Goal: Communication & Community: Answer question/provide support

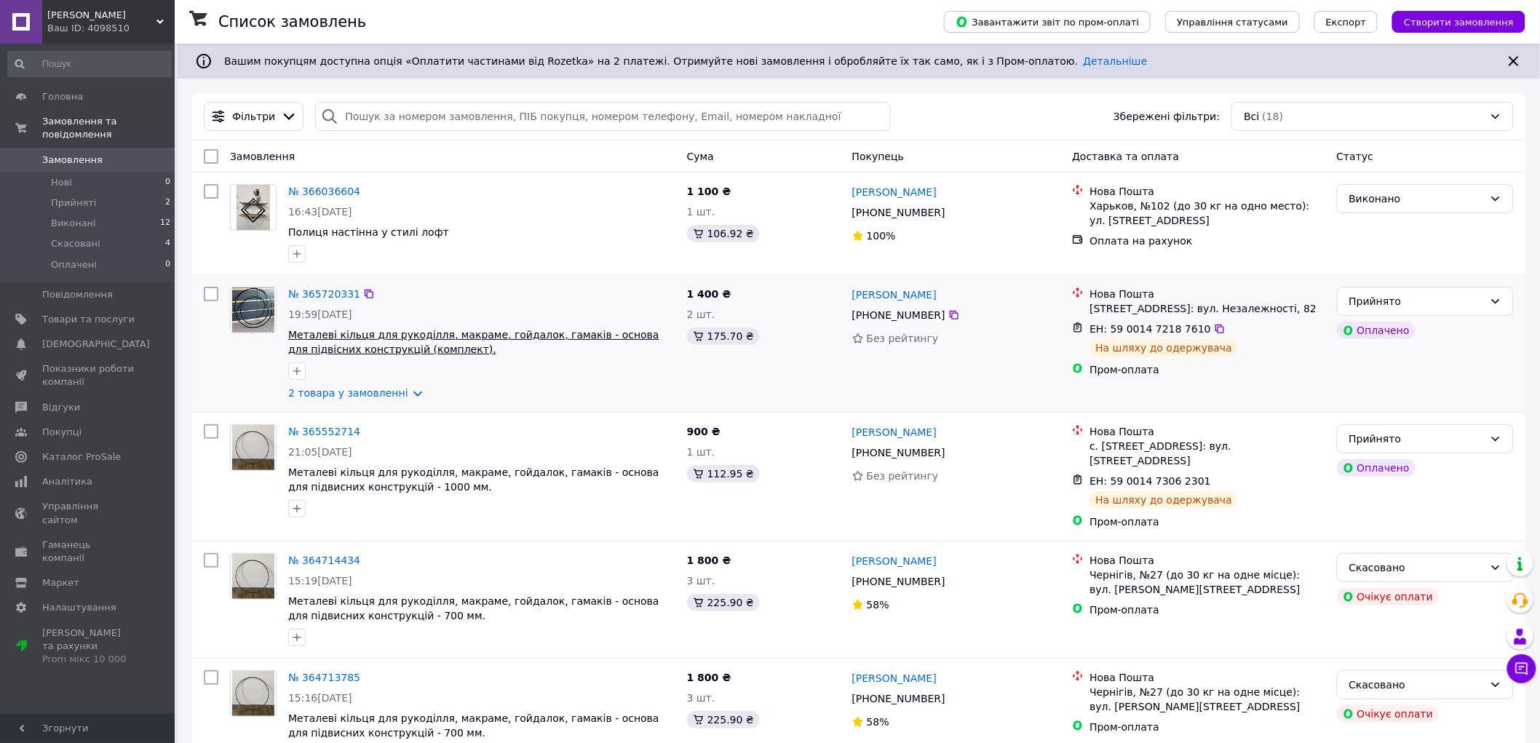
click at [351, 332] on span "Металеві кільця для рукоділля, макраме, гойдалок, гамаків - основа для підвісни…" at bounding box center [473, 342] width 371 height 26
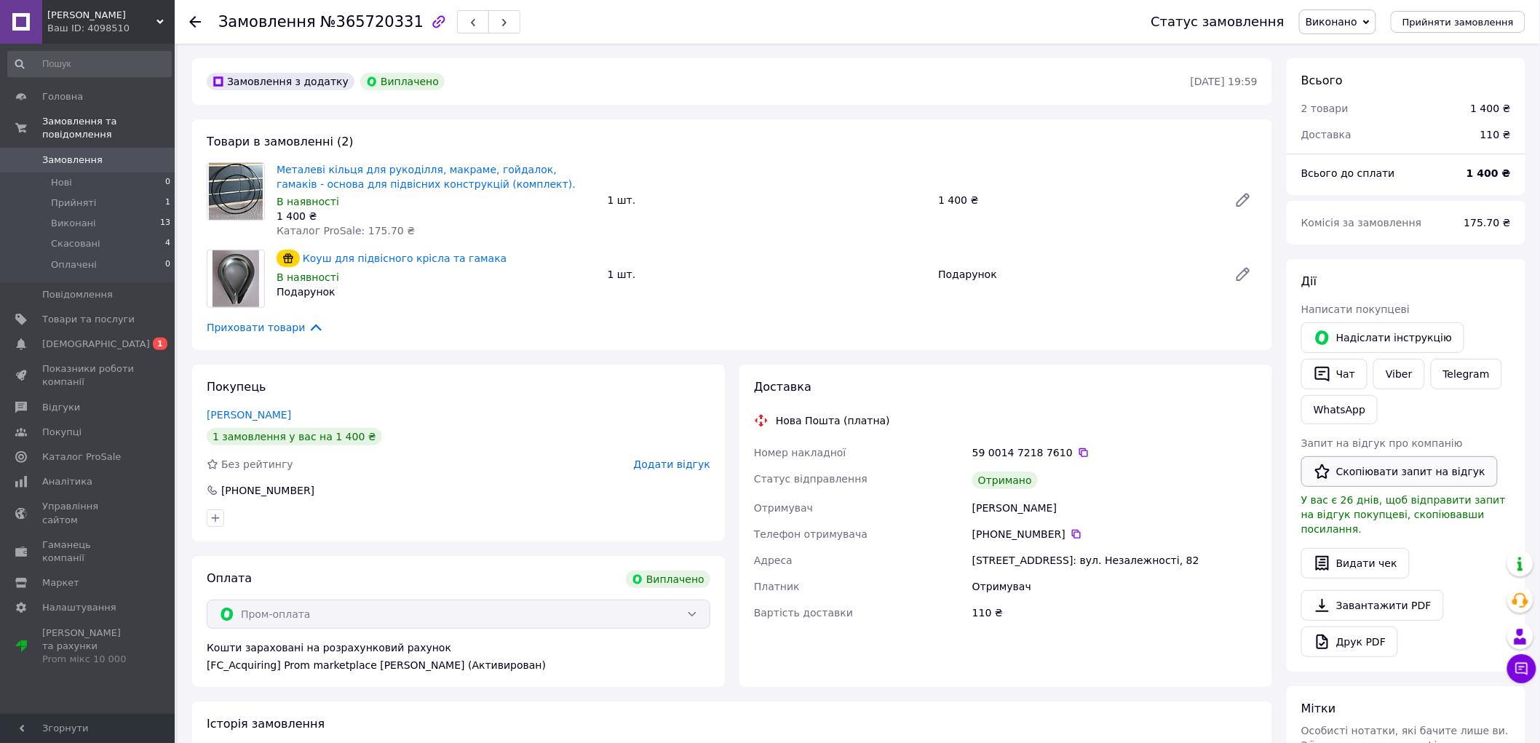
click at [1386, 472] on button "Скопіювати запит на відгук" at bounding box center [1399, 471] width 196 height 31
click at [353, 384] on div "Покупець [PERSON_NAME] 1 замовлення у вас на 1 400 ₴ Без рейтингу Додати відгук…" at bounding box center [458, 453] width 533 height 177
click at [162, 338] on span "1" at bounding box center [160, 344] width 15 height 12
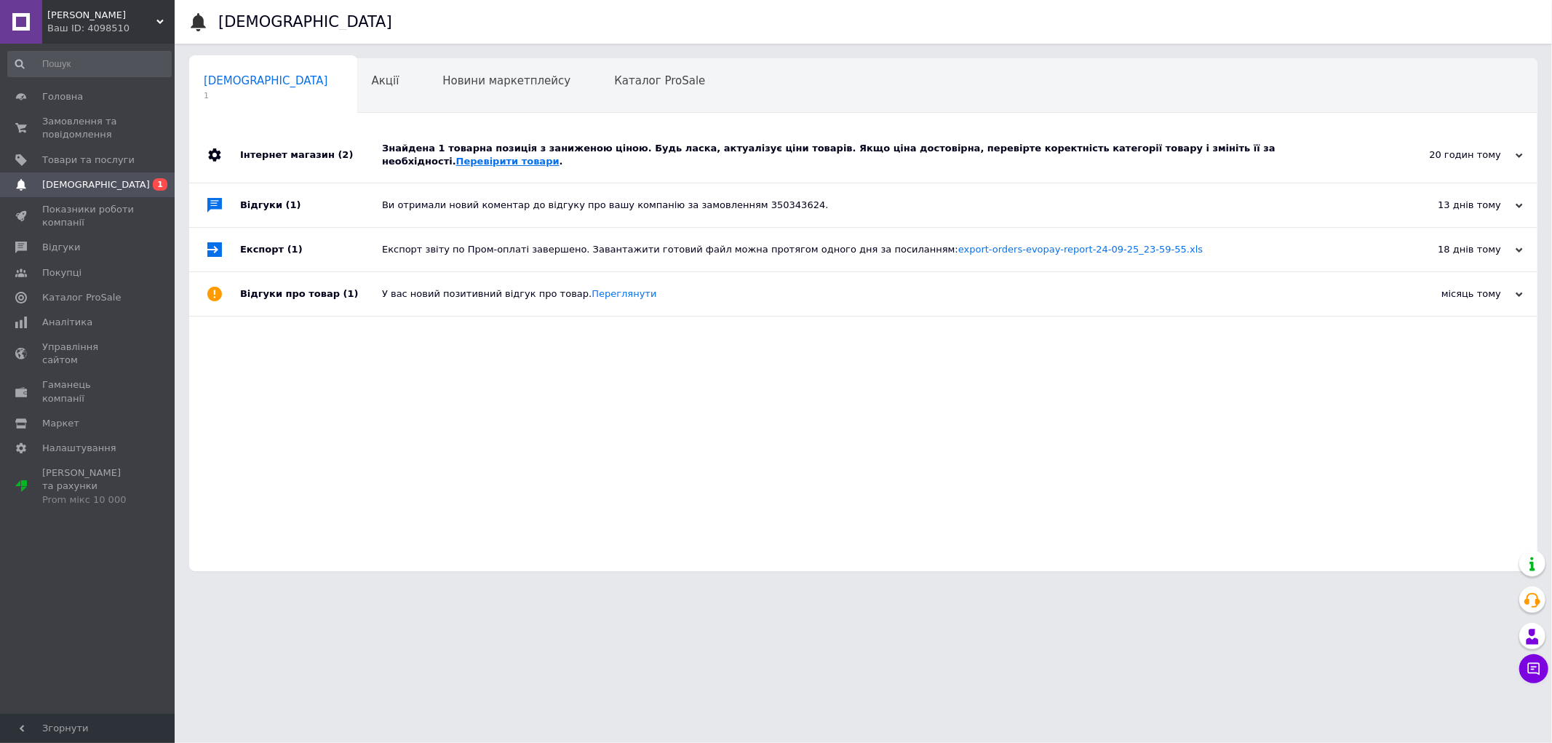
click at [560, 156] on link "Перевірити товари" at bounding box center [507, 161] width 103 height 11
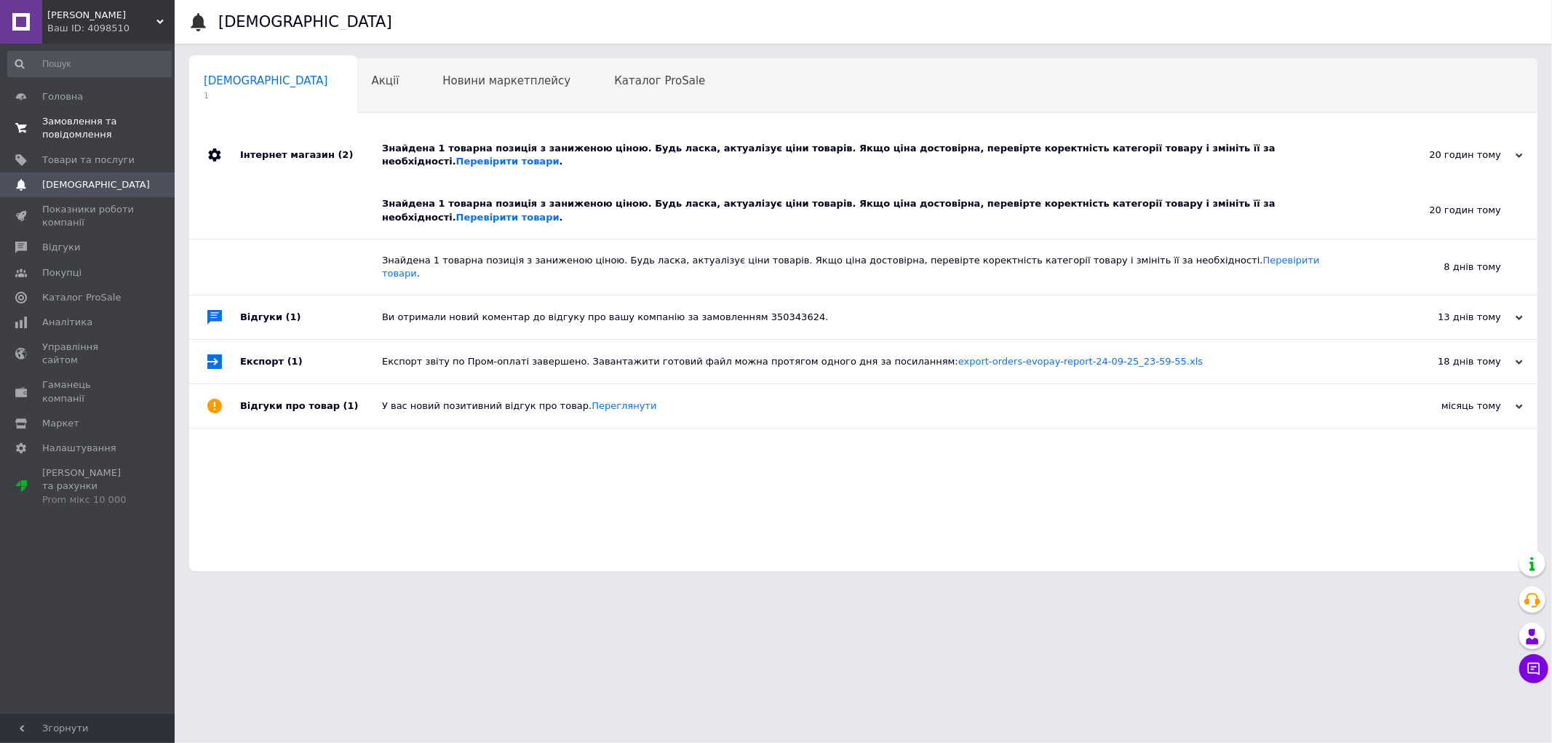
click at [71, 121] on span "Замовлення та повідомлення" at bounding box center [88, 128] width 92 height 26
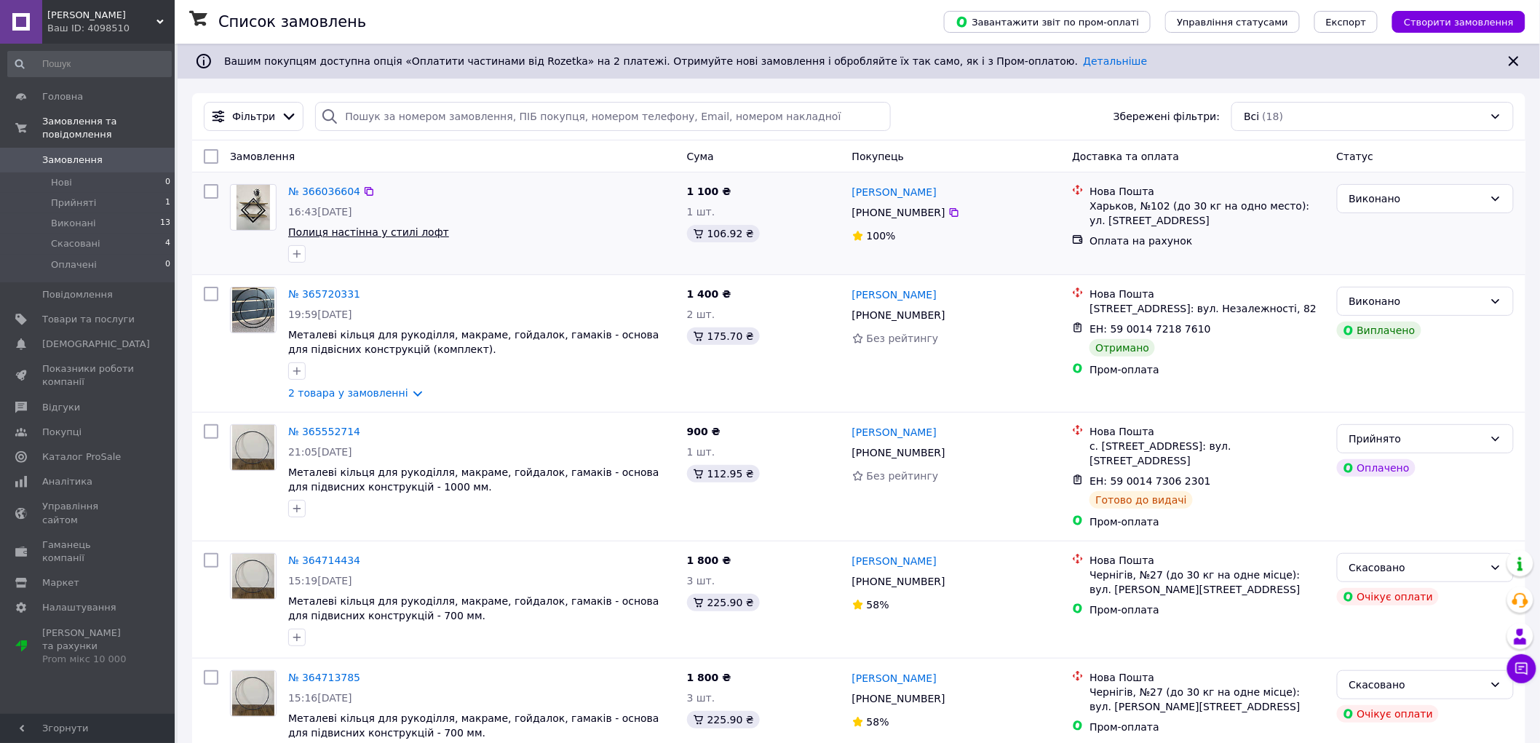
click at [359, 234] on span "Полиця настінна у стилі лофт" at bounding box center [368, 232] width 161 height 12
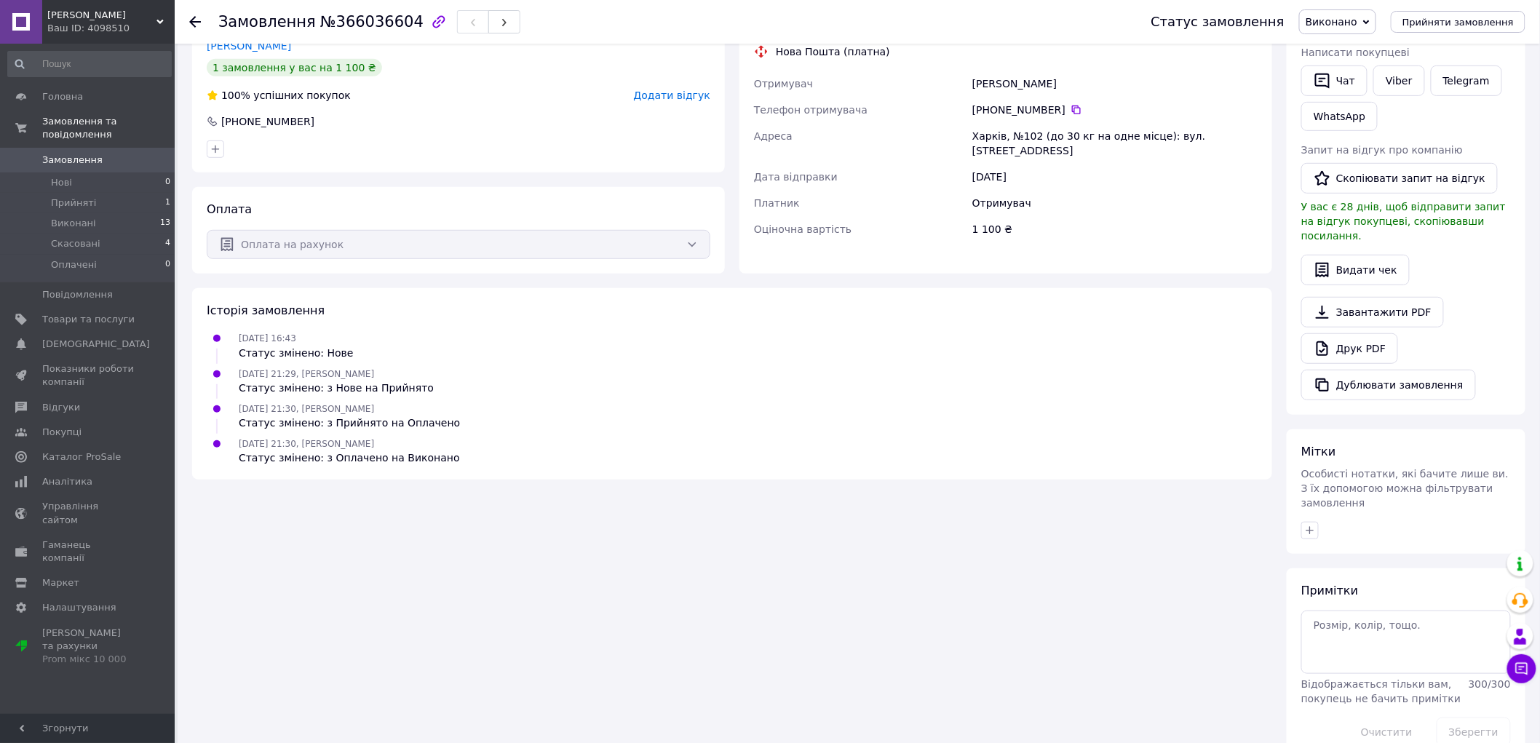
scroll to position [261, 0]
click at [1237, 314] on div "Історія замовлення" at bounding box center [732, 307] width 1051 height 17
click at [1370, 175] on button "Скопіювати запит на відгук" at bounding box center [1399, 174] width 196 height 31
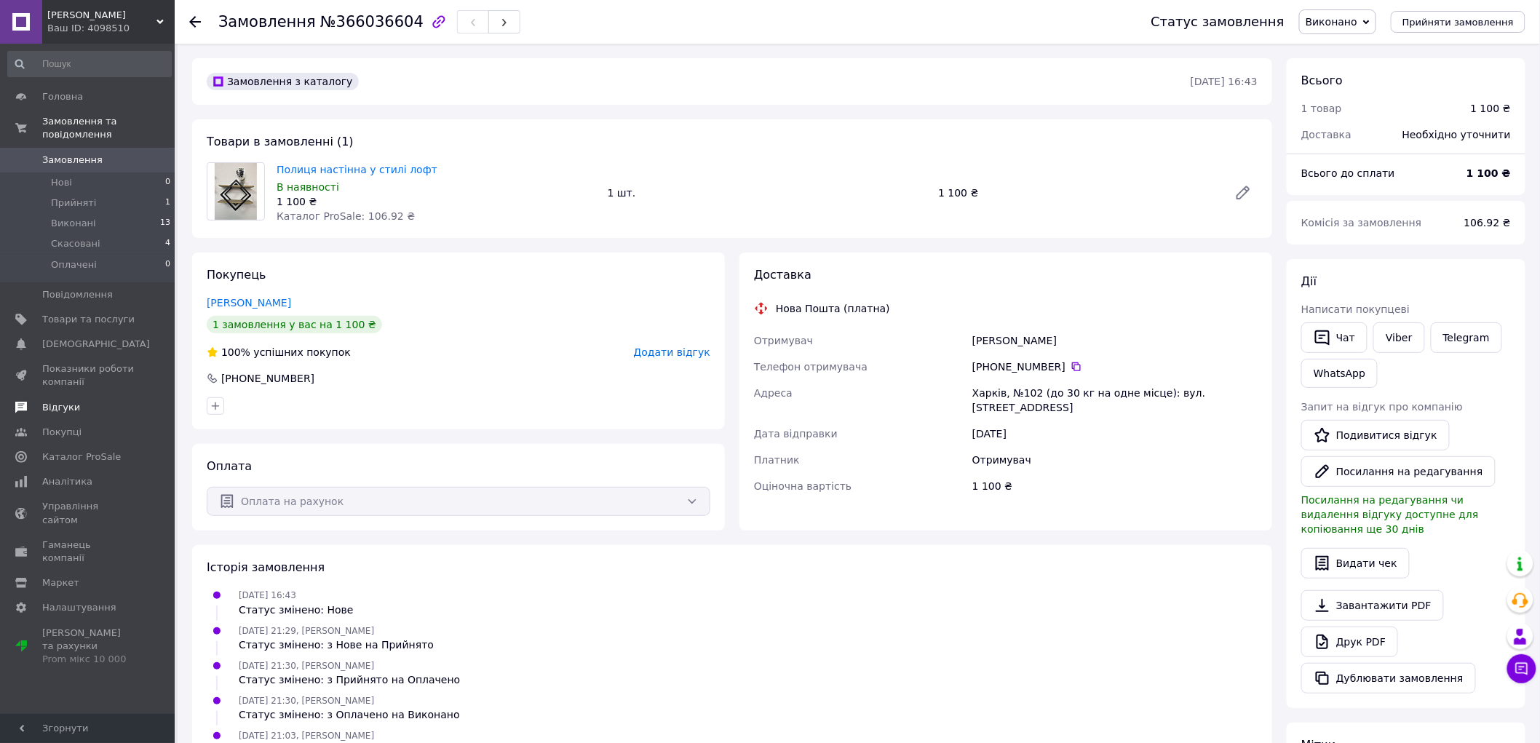
click at [54, 401] on span "Відгуки" at bounding box center [61, 407] width 38 height 13
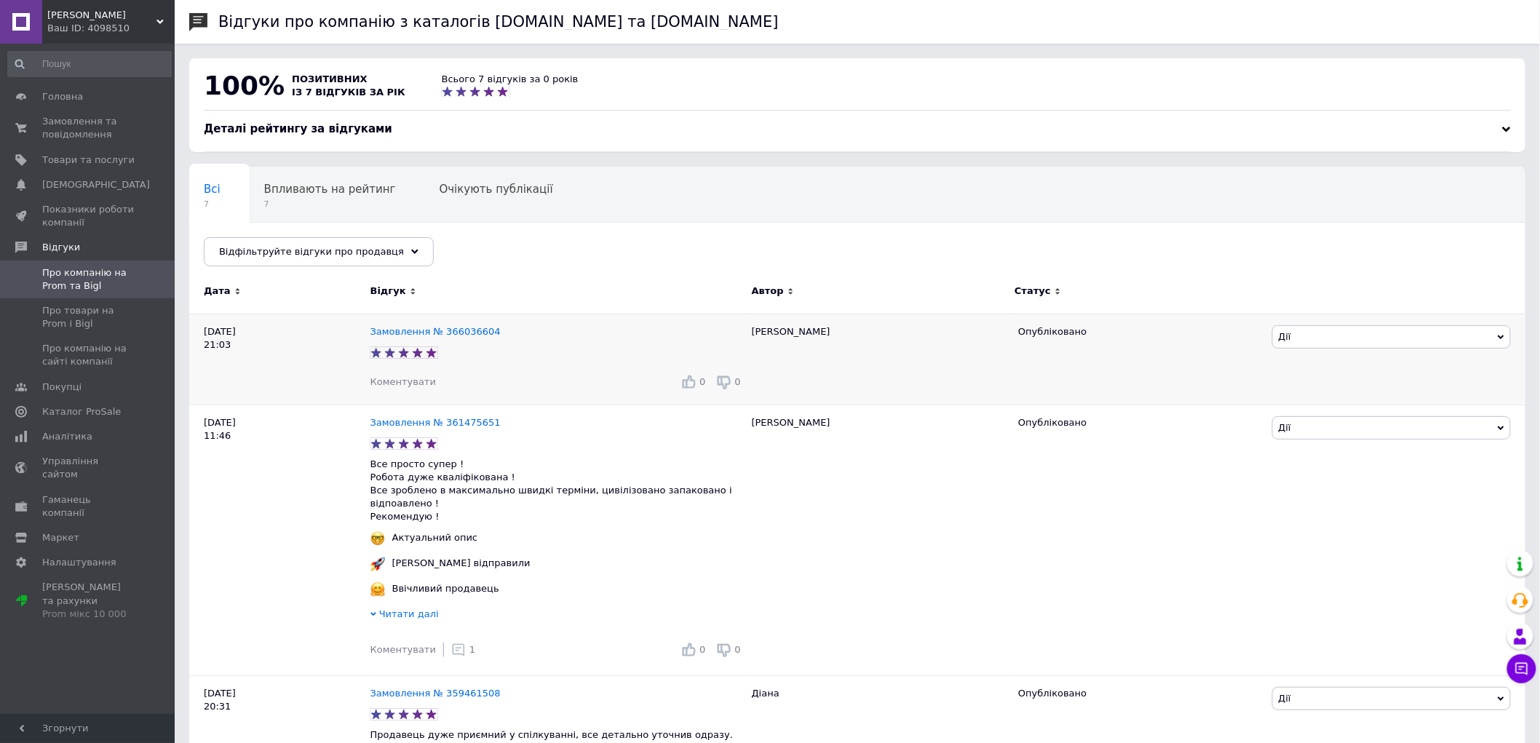
click at [389, 384] on span "Коментувати" at bounding box center [402, 381] width 65 height 11
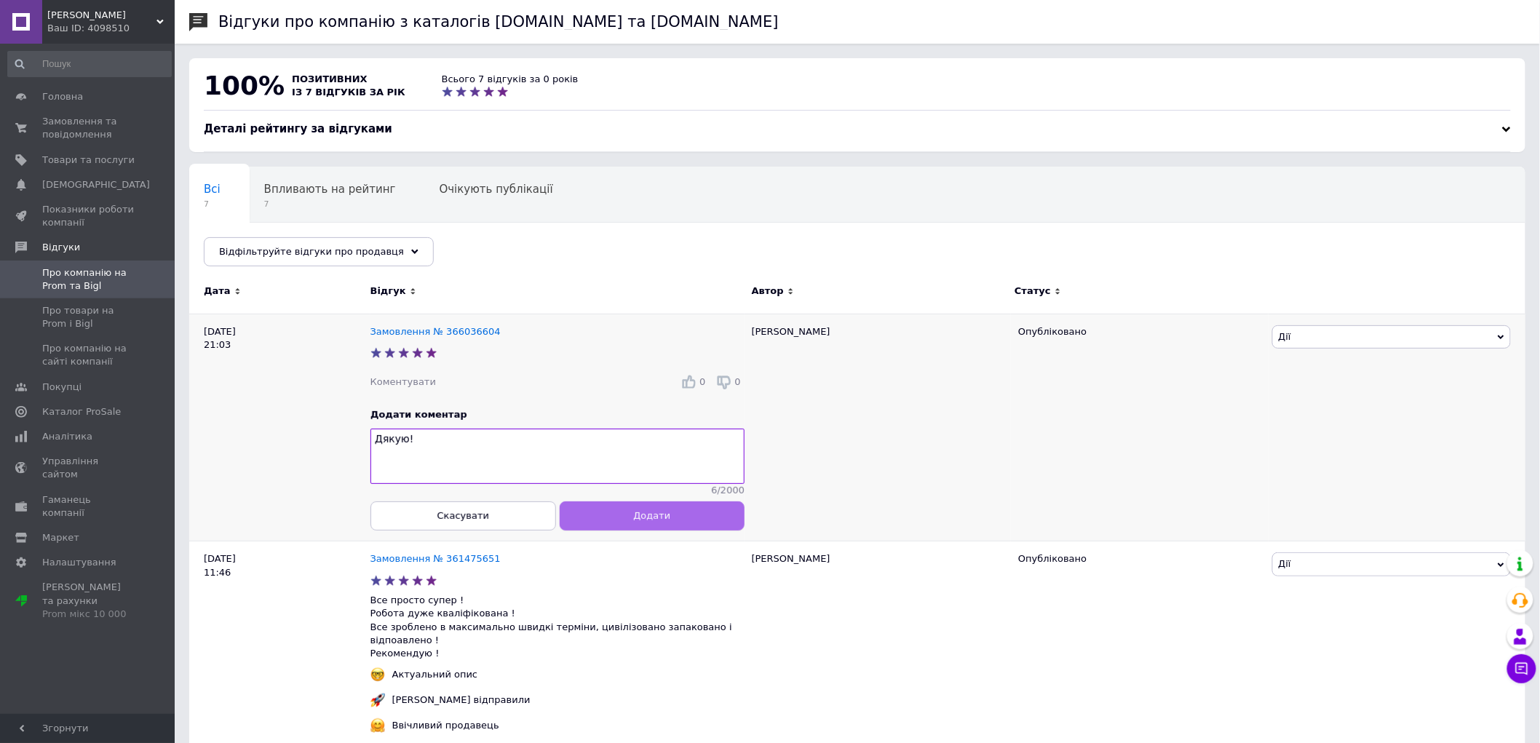
type textarea "Дякую!"
click at [651, 521] on span "Додати" at bounding box center [651, 515] width 37 height 11
